Goal: Task Accomplishment & Management: Complete application form

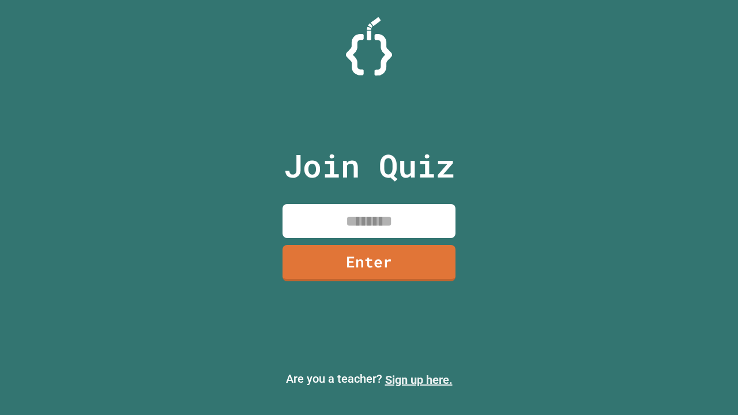
click at [418, 380] on link "Sign up here." at bounding box center [418, 380] width 67 height 14
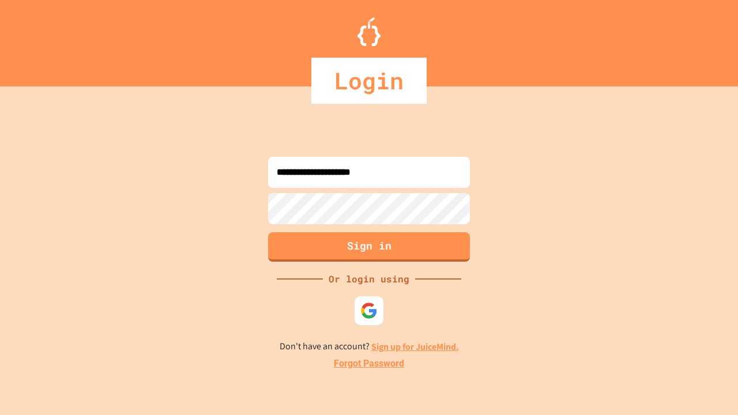
type input "**********"
